Goal: Task Accomplishment & Management: Manage account settings

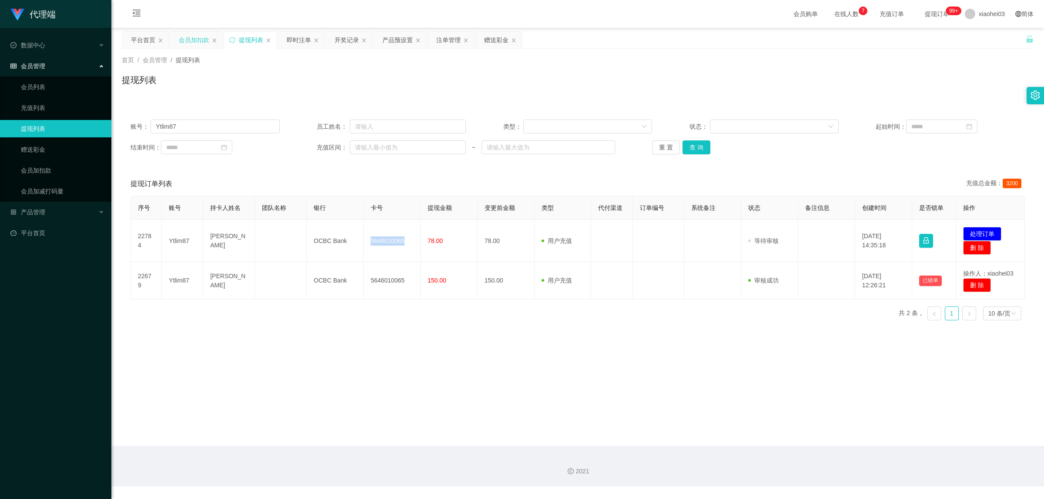
click at [190, 44] on div "会员加扣款" at bounding box center [194, 40] width 30 height 17
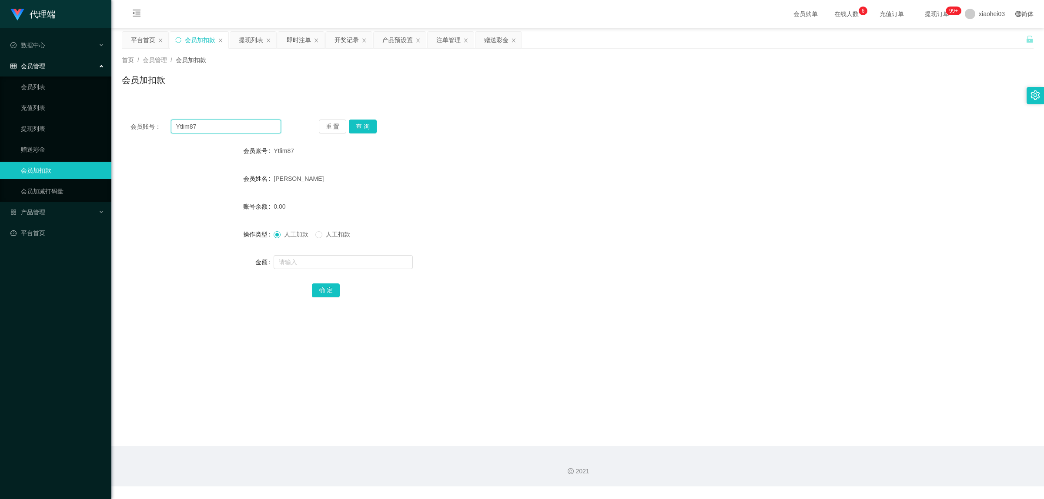
drag, startPoint x: 211, startPoint y: 131, endPoint x: 142, endPoint y: 129, distance: 69.2
click at [142, 129] on div "会员账号： Ytlim87" at bounding box center [205, 127] width 151 height 14
paste input "-"
click at [180, 127] on input "-Ytlim87" at bounding box center [226, 127] width 110 height 14
type input "Ytlim87"
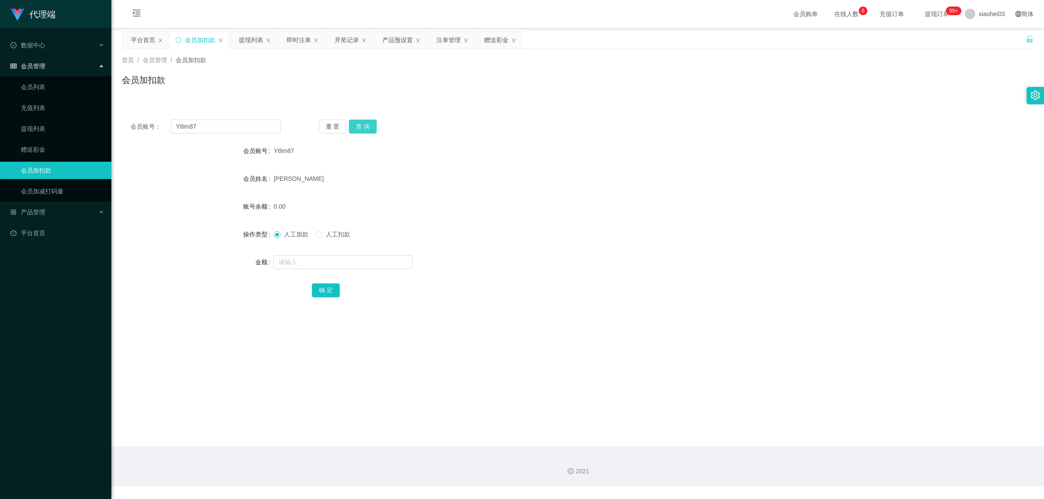
click at [368, 122] on button "查 询" at bounding box center [363, 127] width 28 height 14
click at [289, 261] on input "text" at bounding box center [343, 262] width 139 height 14
type input "3"
click at [312, 261] on input "text" at bounding box center [343, 262] width 139 height 14
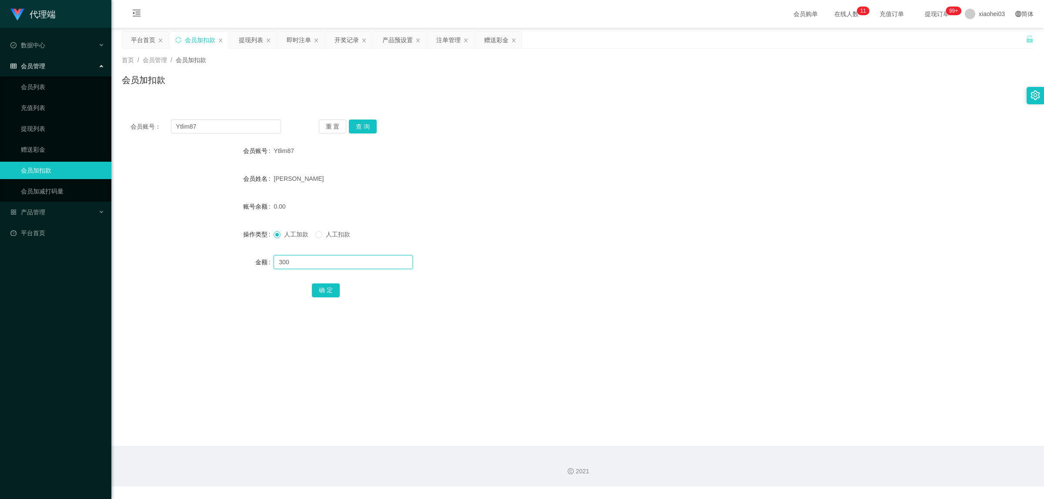
type input "300"
click at [322, 290] on button "确 定" at bounding box center [326, 291] width 28 height 14
click at [602, 247] on form "会员账号 Ytlim87 会员姓名 [PERSON_NAME] 账号余额 300.00 操作类型 人工加款 人工扣款 金额 确 定" at bounding box center [578, 220] width 912 height 157
